Goal: Go to known website: Go to known website

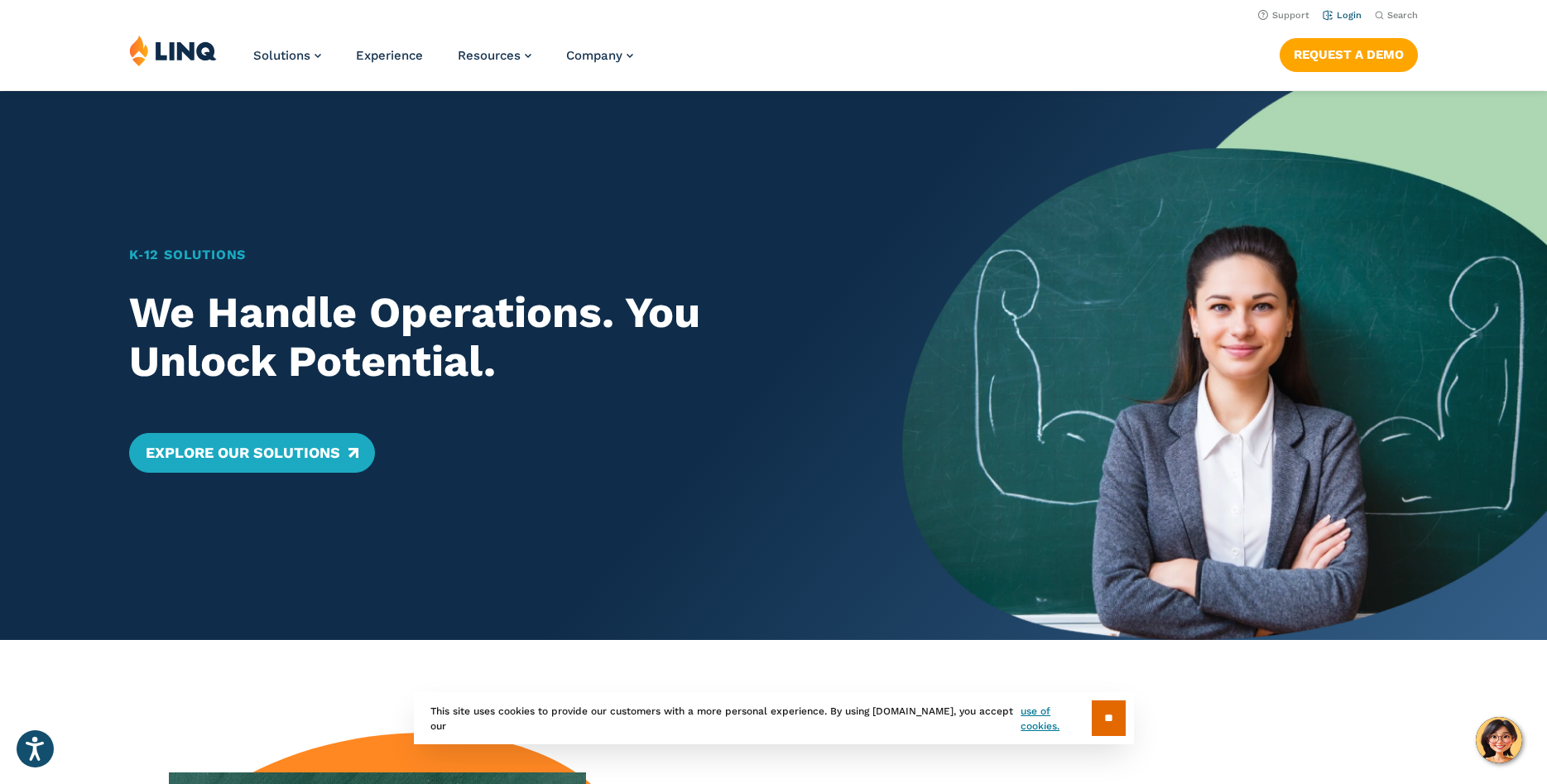
click at [1346, 13] on link "Login" at bounding box center [1341, 15] width 39 height 10
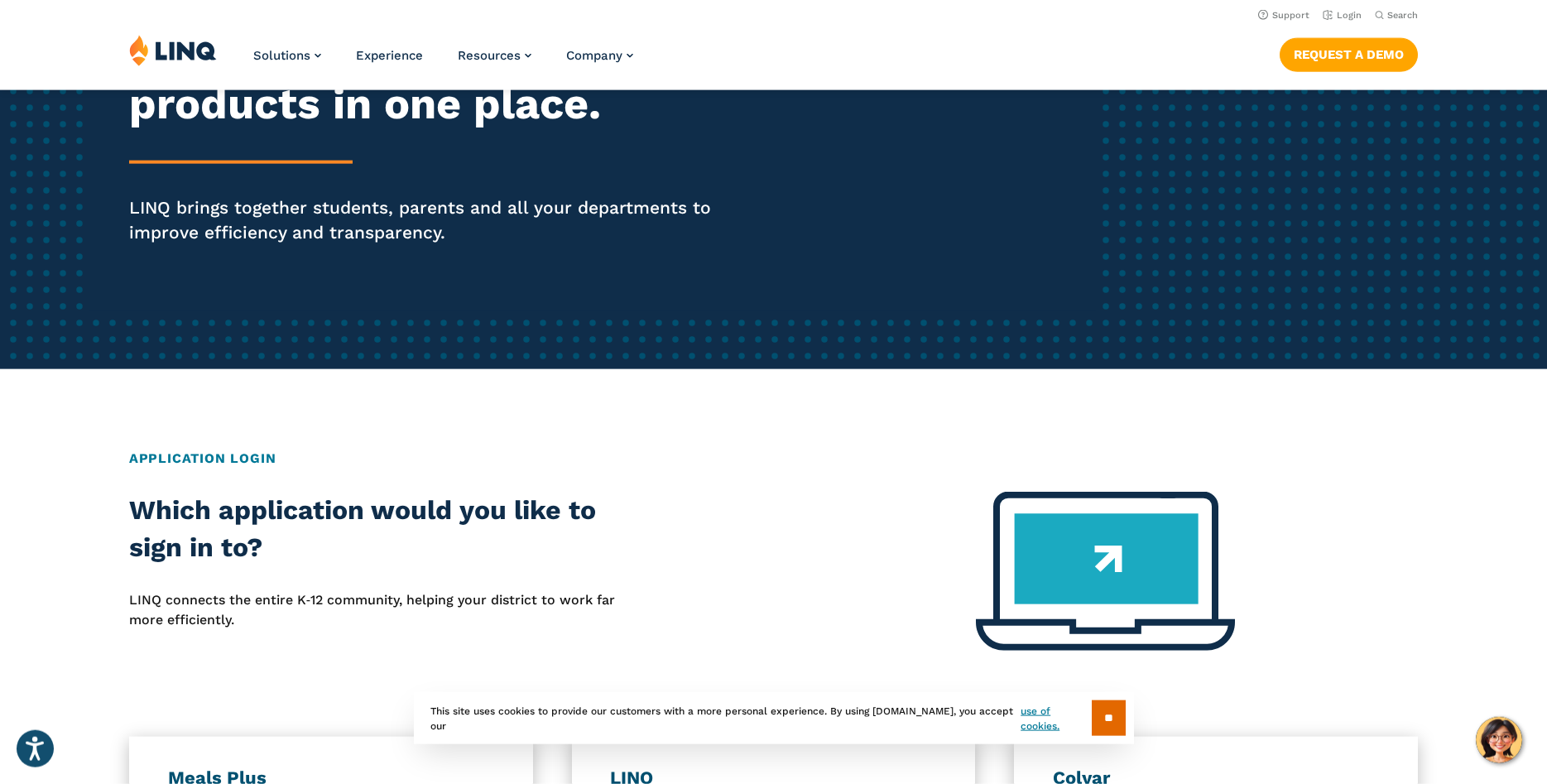
scroll to position [85, 0]
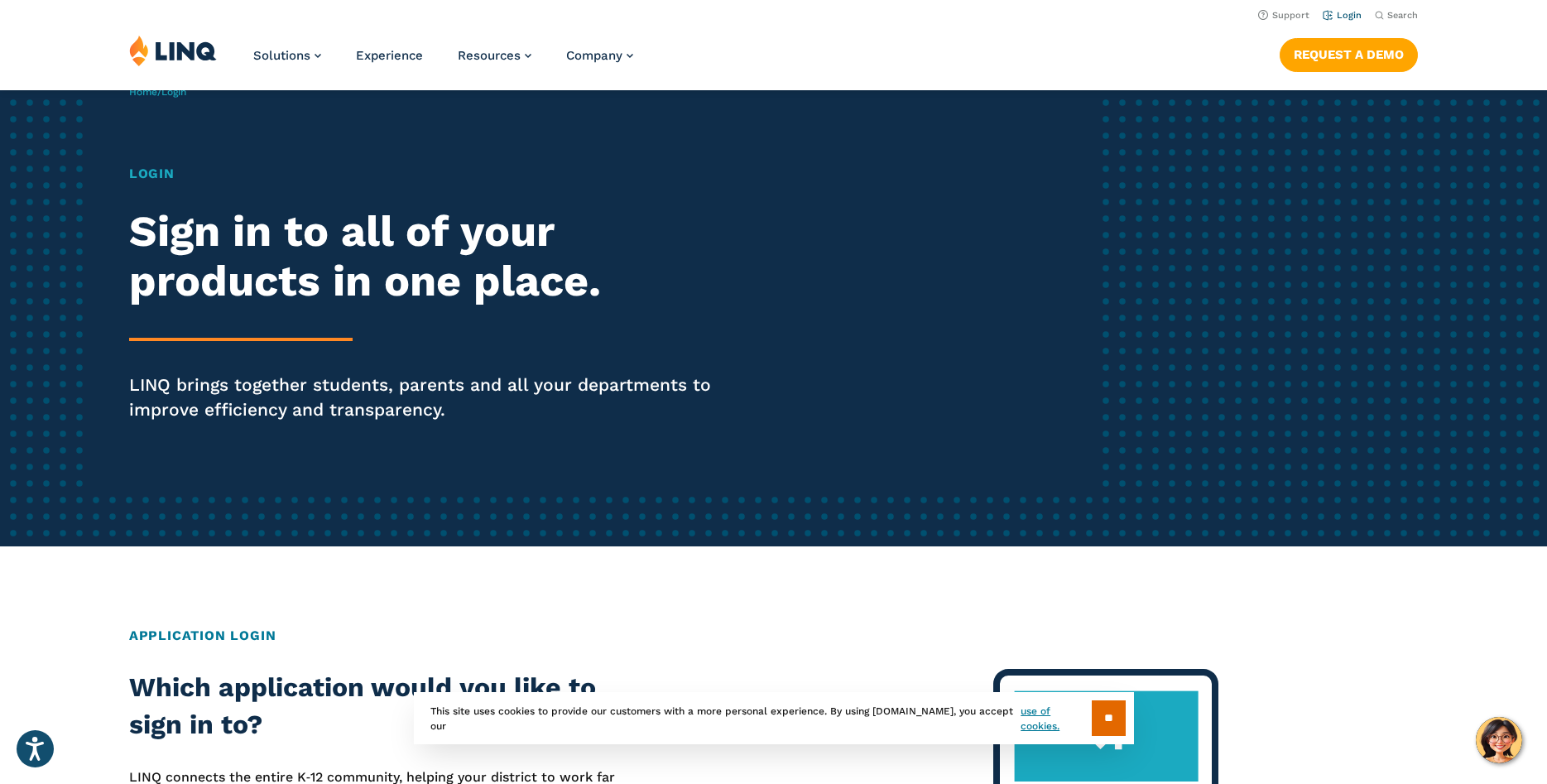
click at [1342, 15] on link "Login" at bounding box center [1341, 15] width 39 height 10
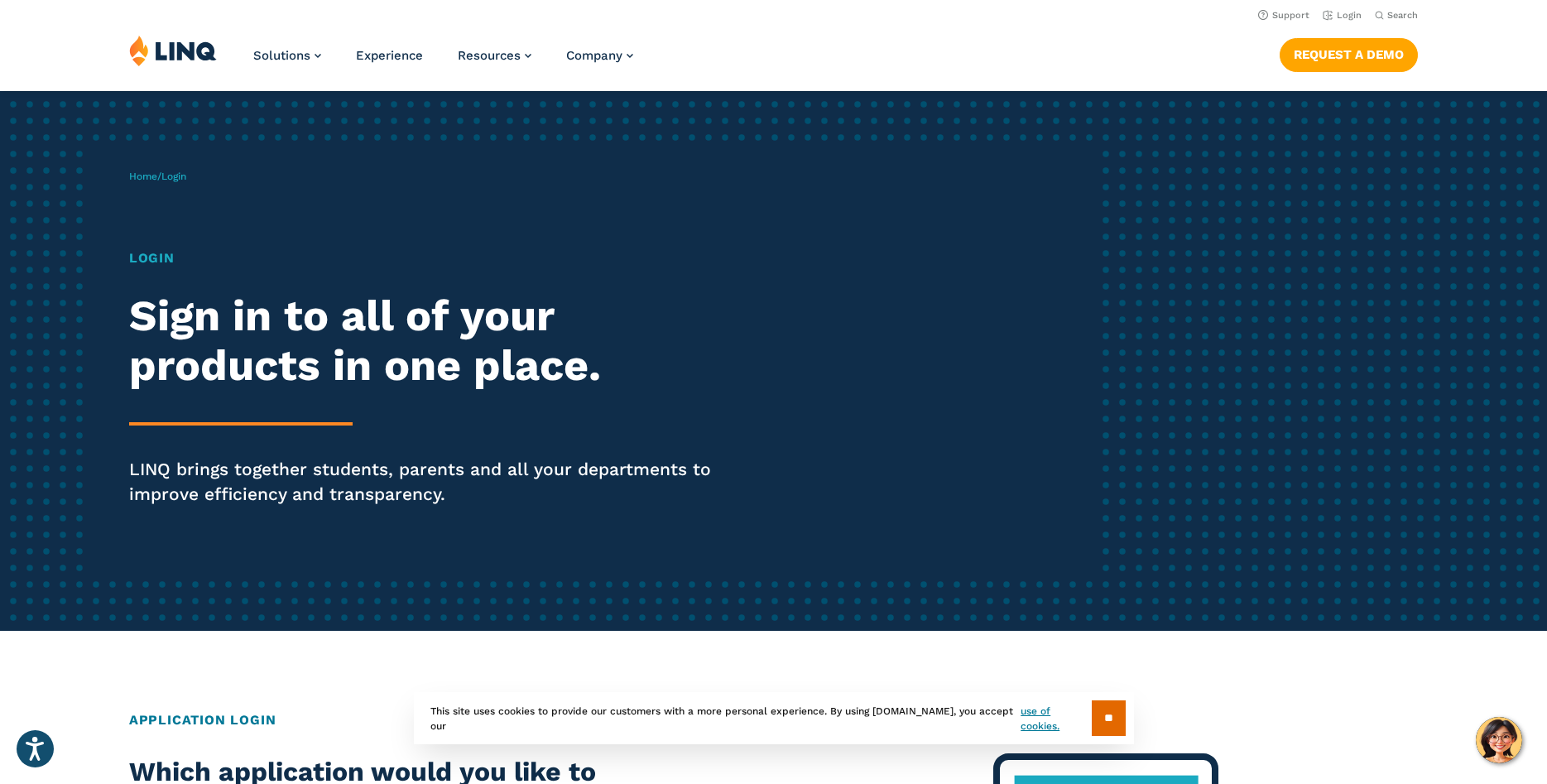
click at [166, 253] on h1 "Login" at bounding box center [427, 257] width 596 height 20
click at [186, 177] on span "Login" at bounding box center [173, 176] width 25 height 11
click at [168, 406] on div "Login Sign in to all of your products in one place. LINQ brings together studen…" at bounding box center [427, 400] width 596 height 304
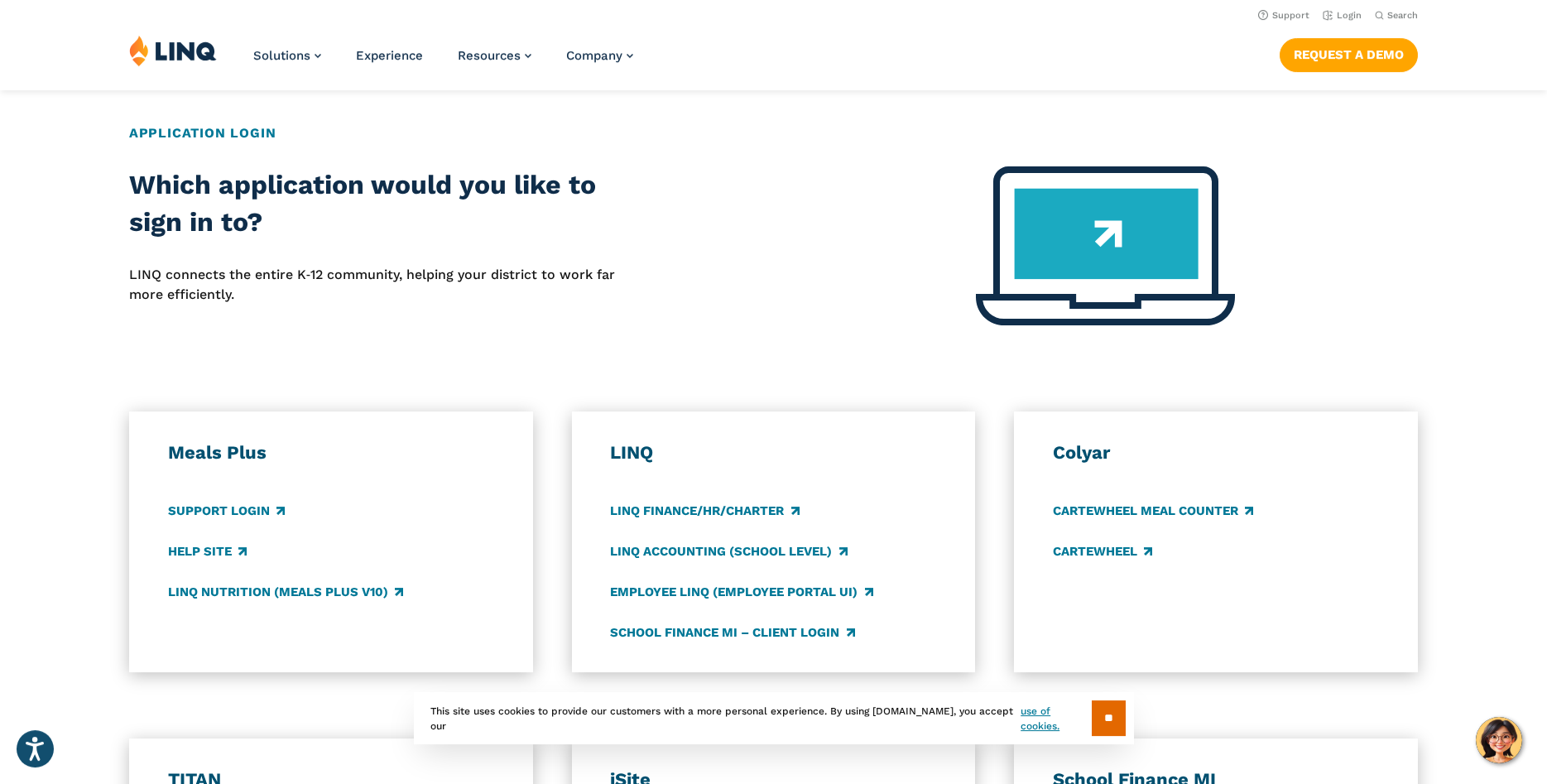
scroll to position [506, 0]
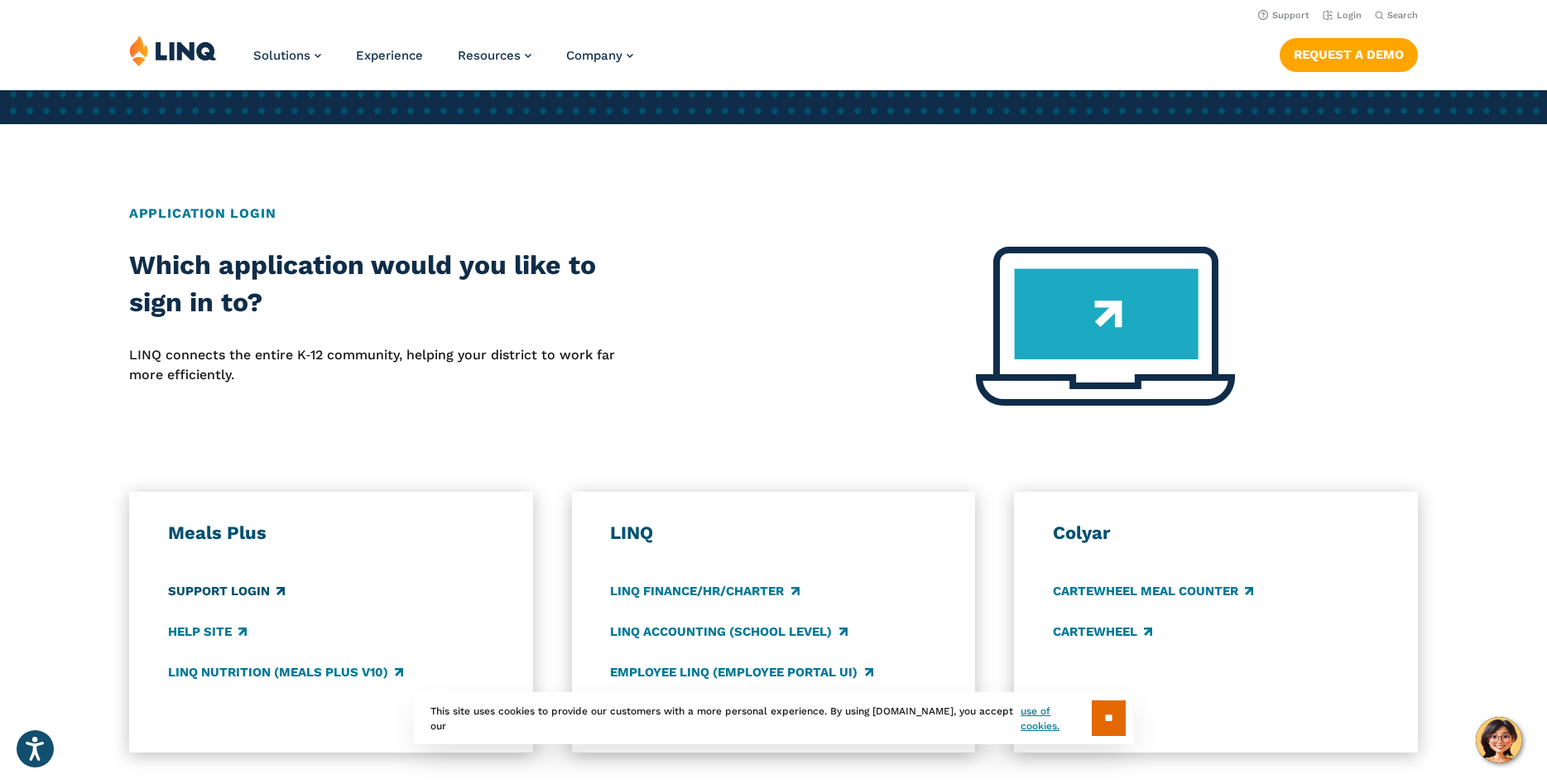
click at [240, 590] on link "Support Login" at bounding box center [226, 590] width 117 height 18
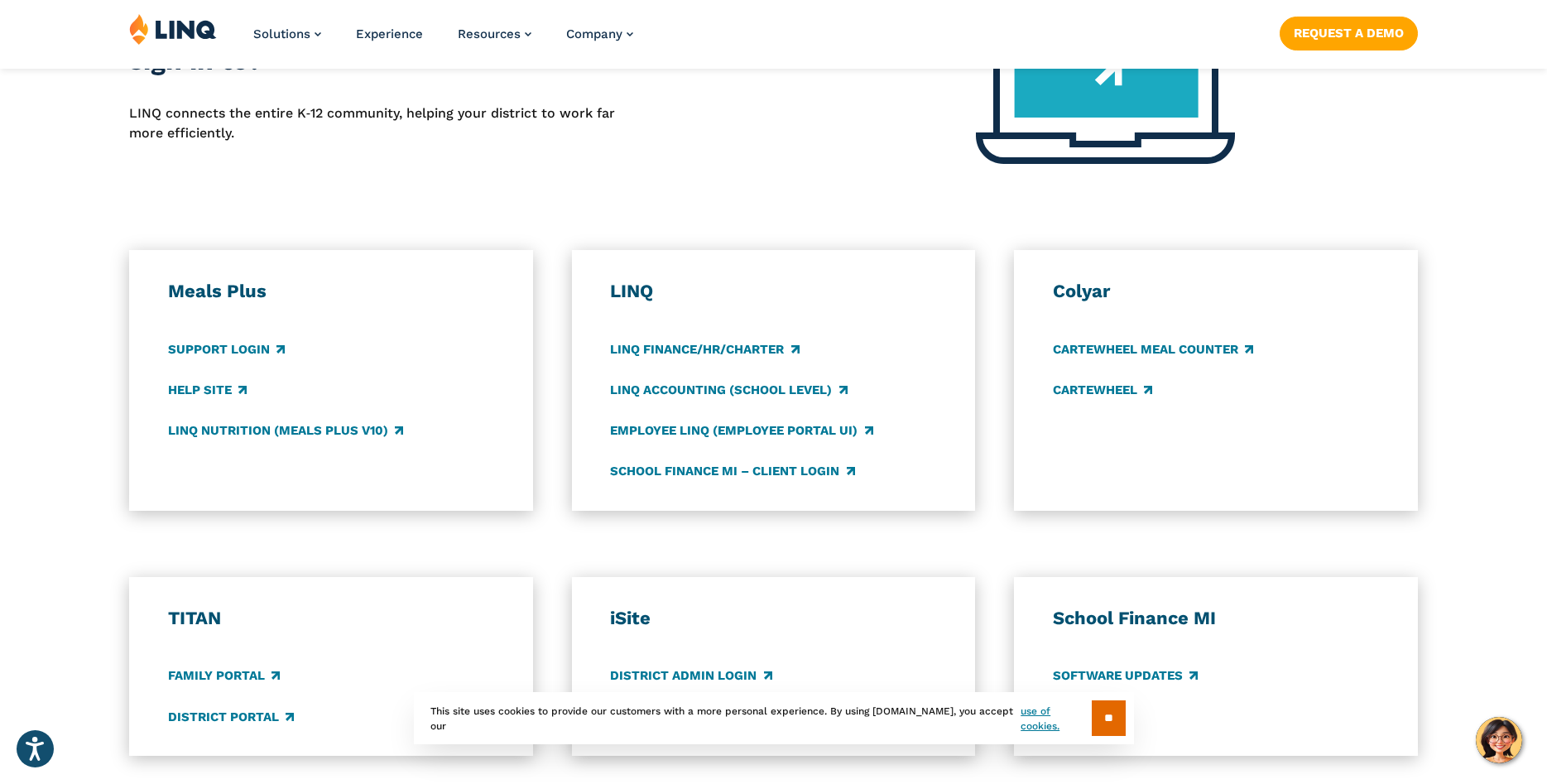
scroll to position [760, 0]
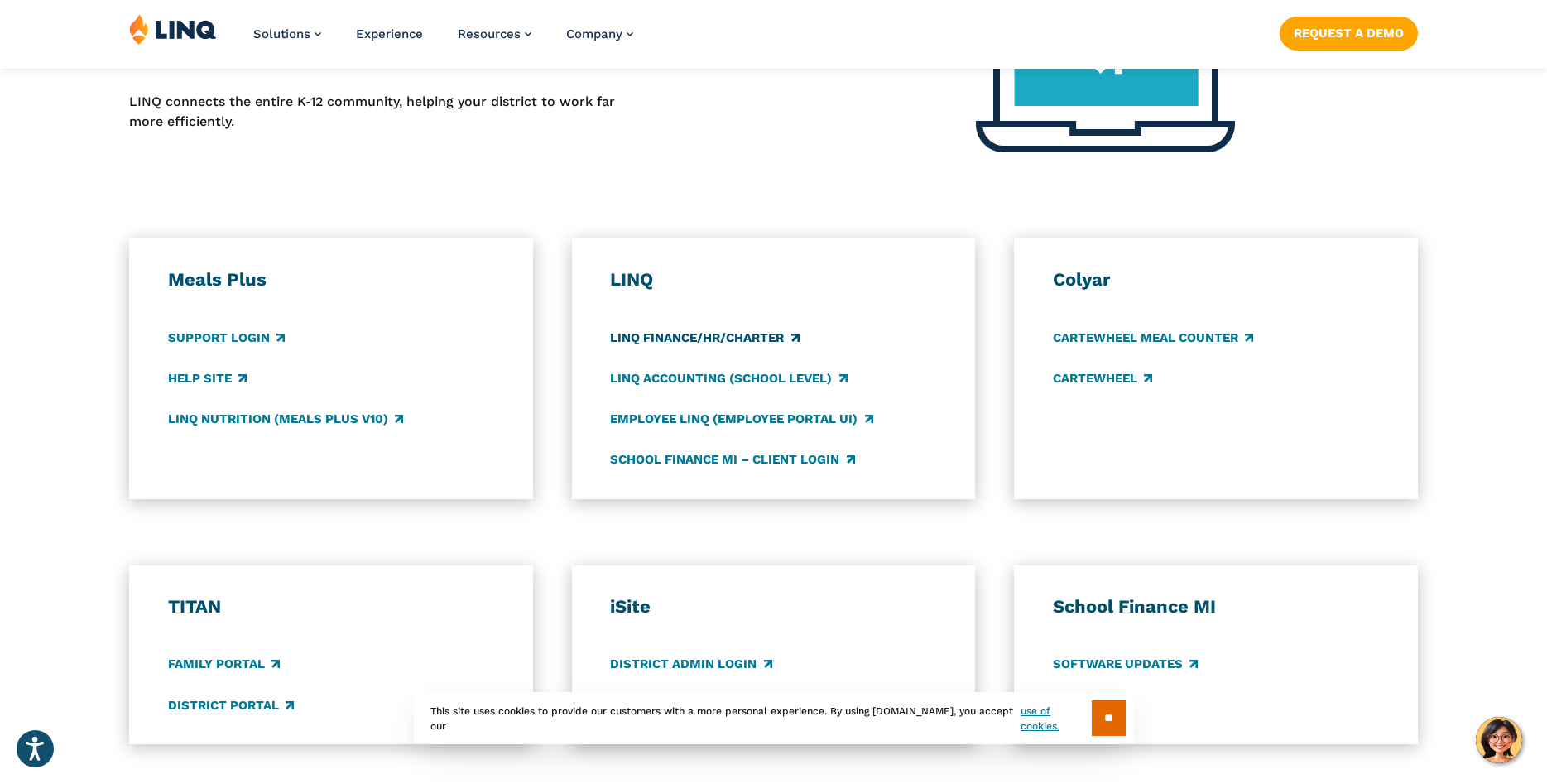
click at [701, 333] on link "LINQ Finance/HR/Charter" at bounding box center [704, 337] width 189 height 18
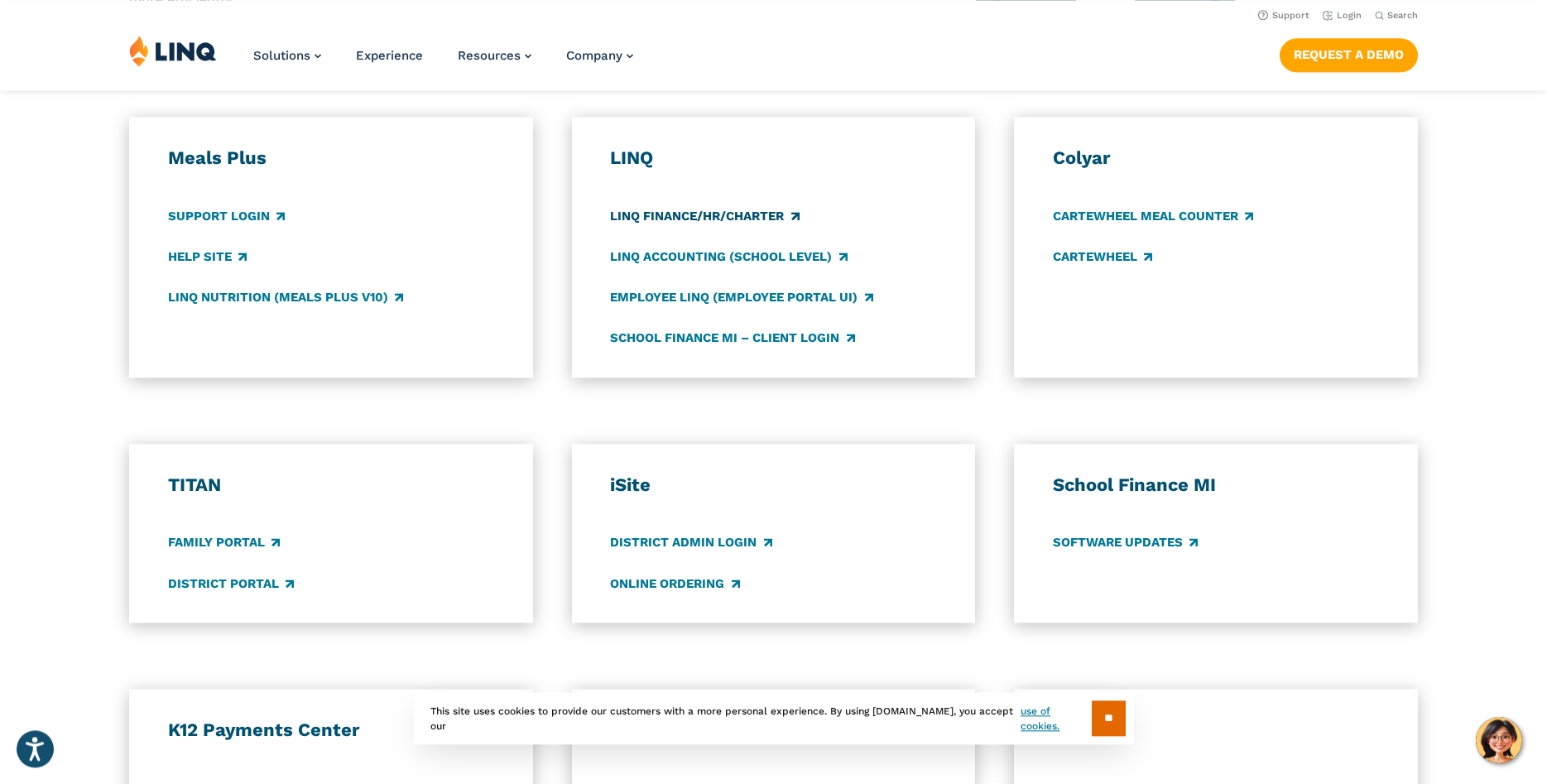
scroll to position [844, 0]
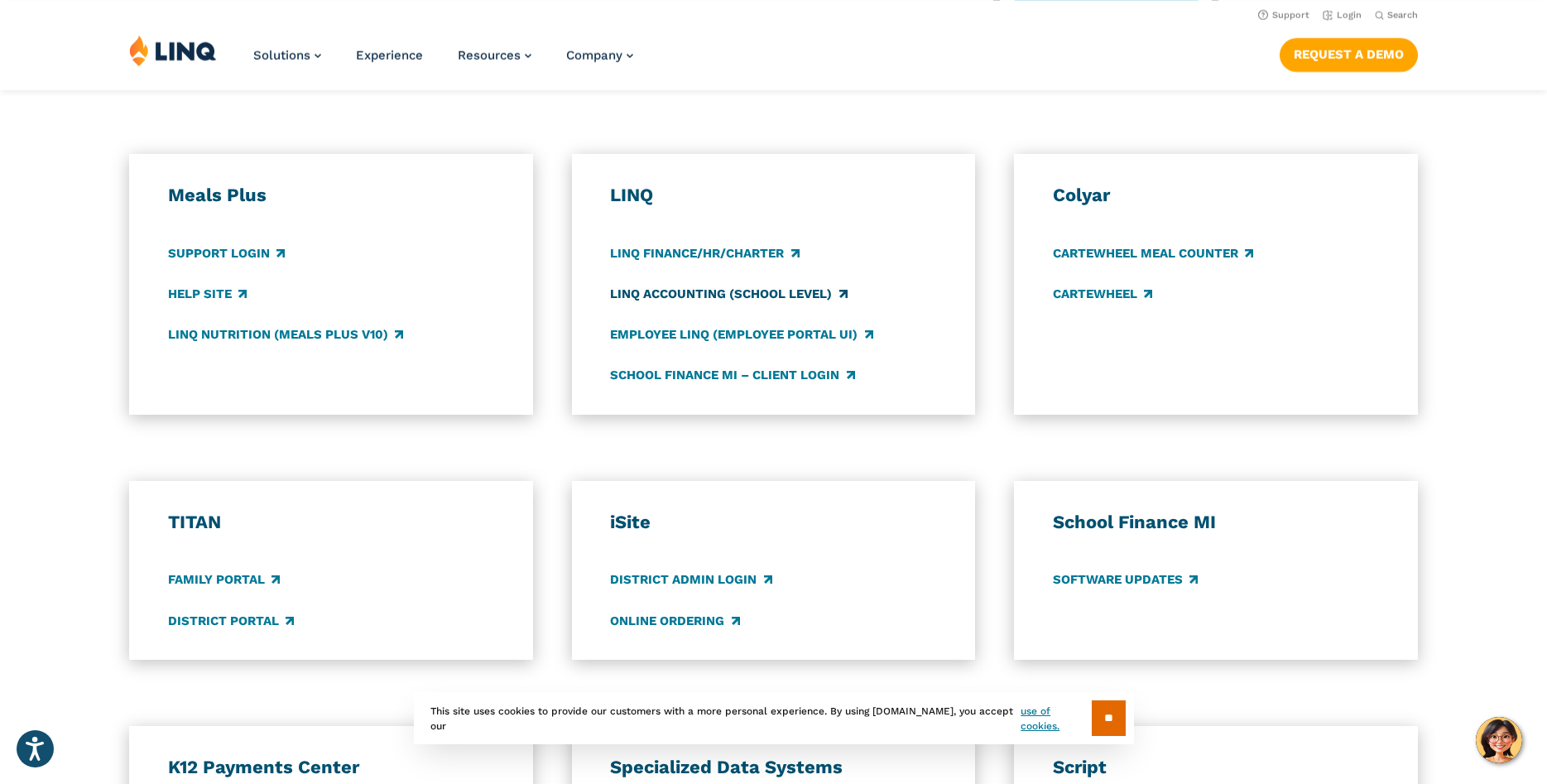
click at [706, 288] on link "LINQ Accounting (school level)" at bounding box center [728, 293] width 237 height 18
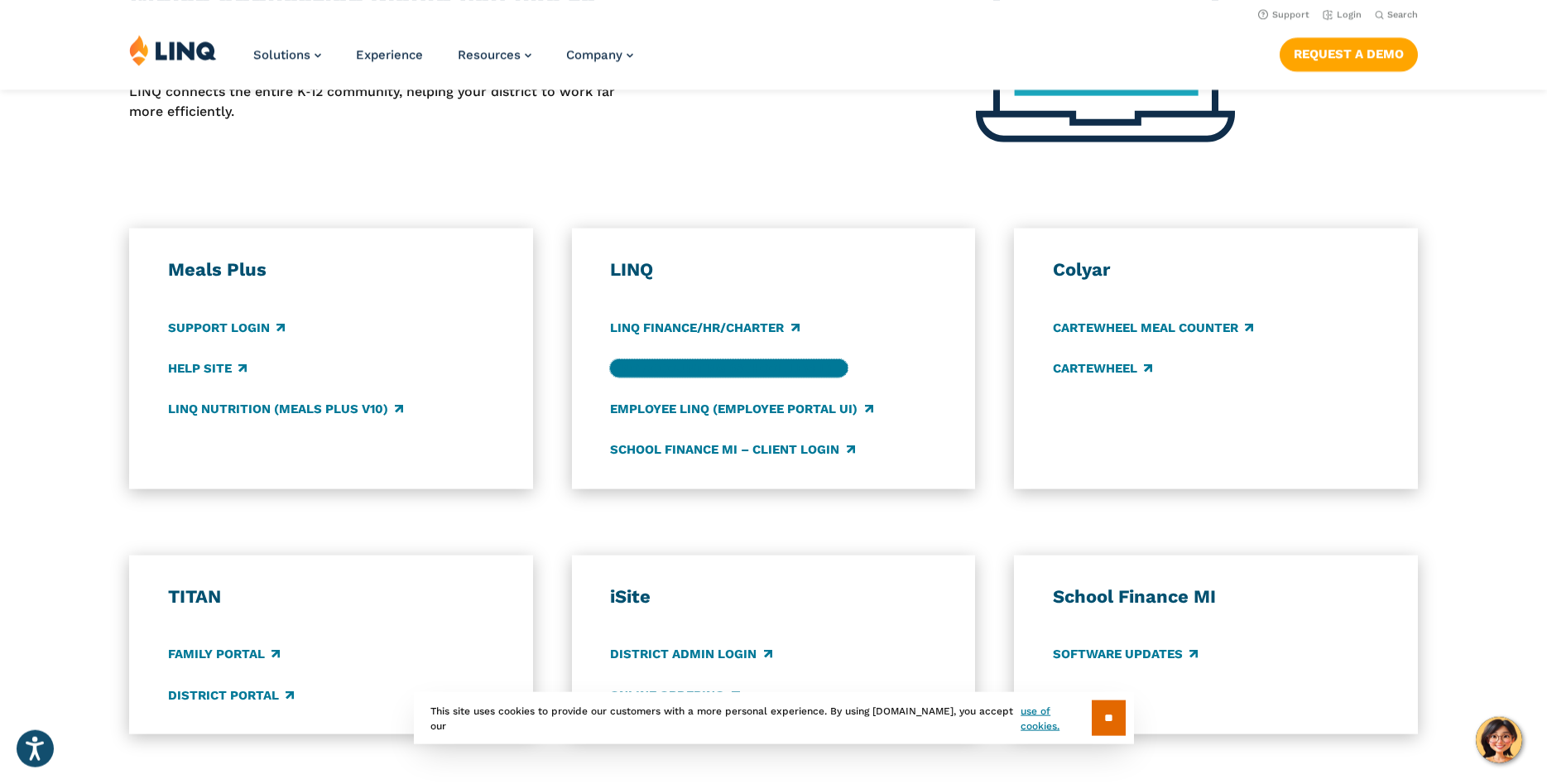
scroll to position [760, 0]
